Goal: Task Accomplishment & Management: Use online tool/utility

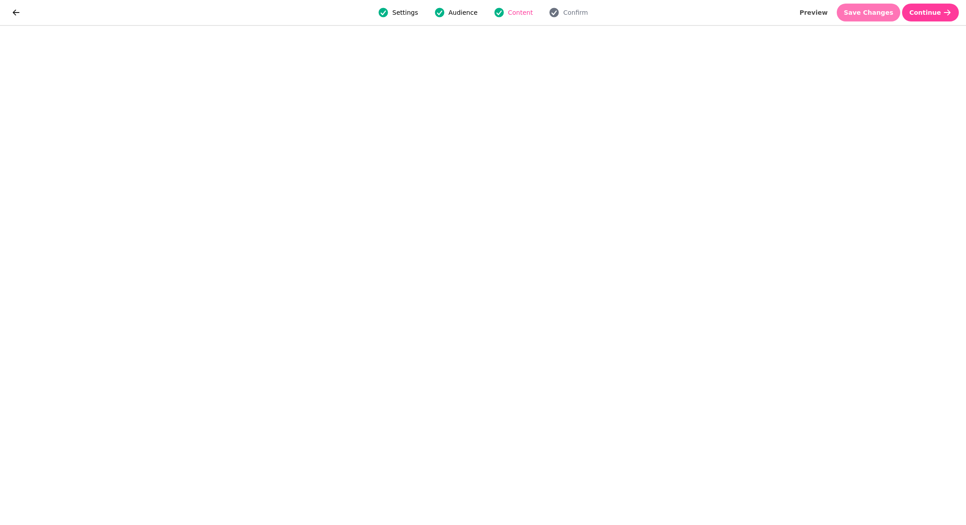
click at [866, 9] on span "Save Changes" at bounding box center [869, 12] width 50 height 6
click at [871, 10] on span "Save Changes" at bounding box center [869, 12] width 50 height 6
click at [858, 14] on span "Save Changes" at bounding box center [869, 12] width 50 height 6
click at [859, 14] on span "Save Changes" at bounding box center [869, 12] width 50 height 6
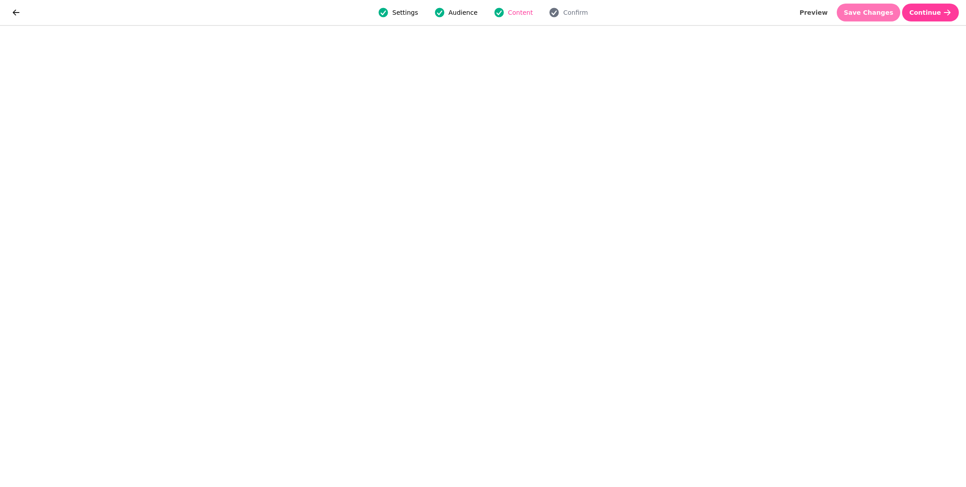
click at [874, 9] on span "Save Changes" at bounding box center [869, 12] width 50 height 6
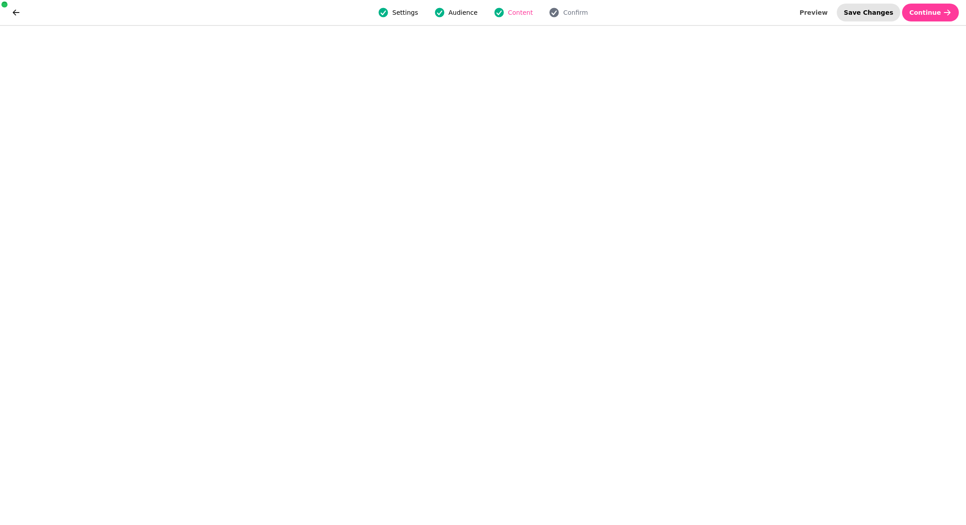
click at [865, 16] on span "Save Changes" at bounding box center [869, 12] width 50 height 6
click at [884, 12] on span "Save Changes" at bounding box center [869, 12] width 50 height 6
click at [928, 20] on button "Continue" at bounding box center [930, 13] width 57 height 18
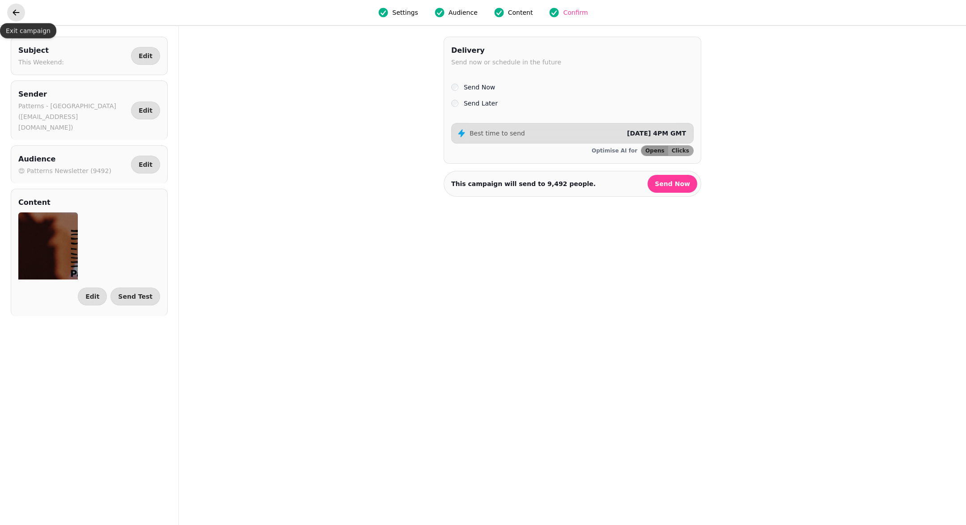
click at [21, 11] on button "go back" at bounding box center [16, 13] width 18 height 18
